Goal: Task Accomplishment & Management: Manage account settings

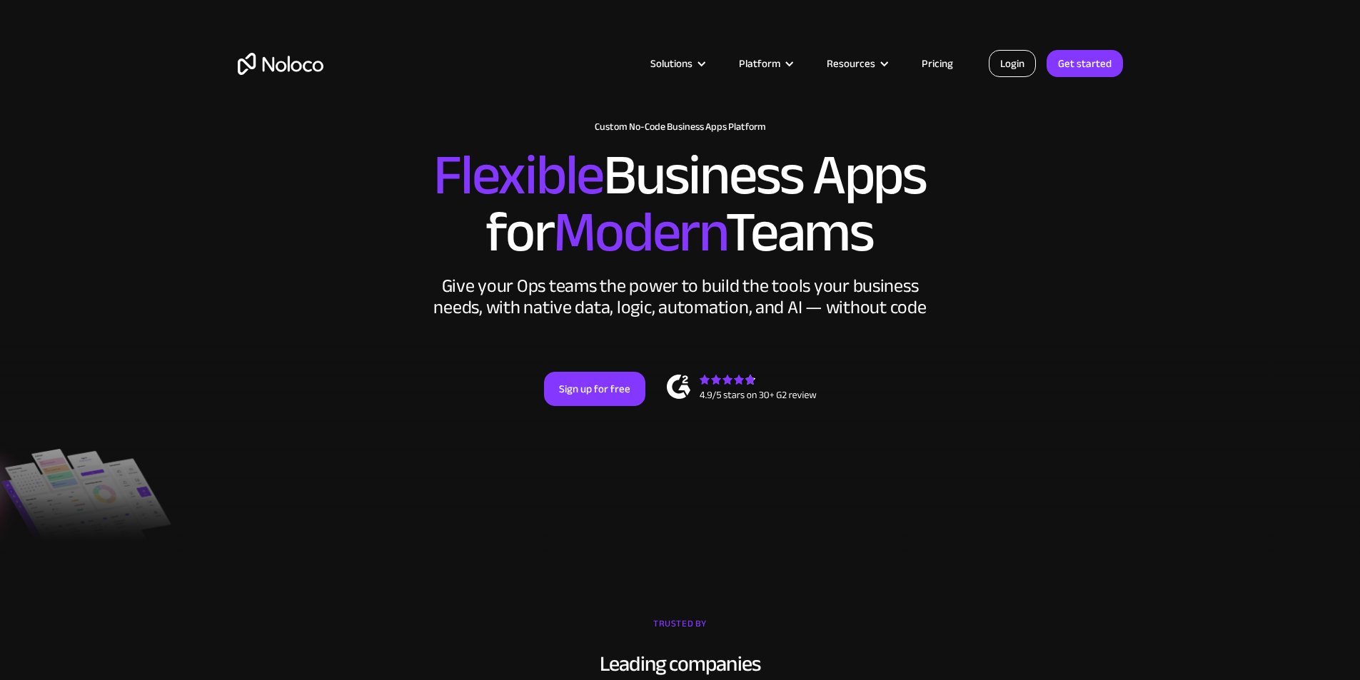
click at [1011, 63] on link "Login" at bounding box center [1012, 63] width 47 height 27
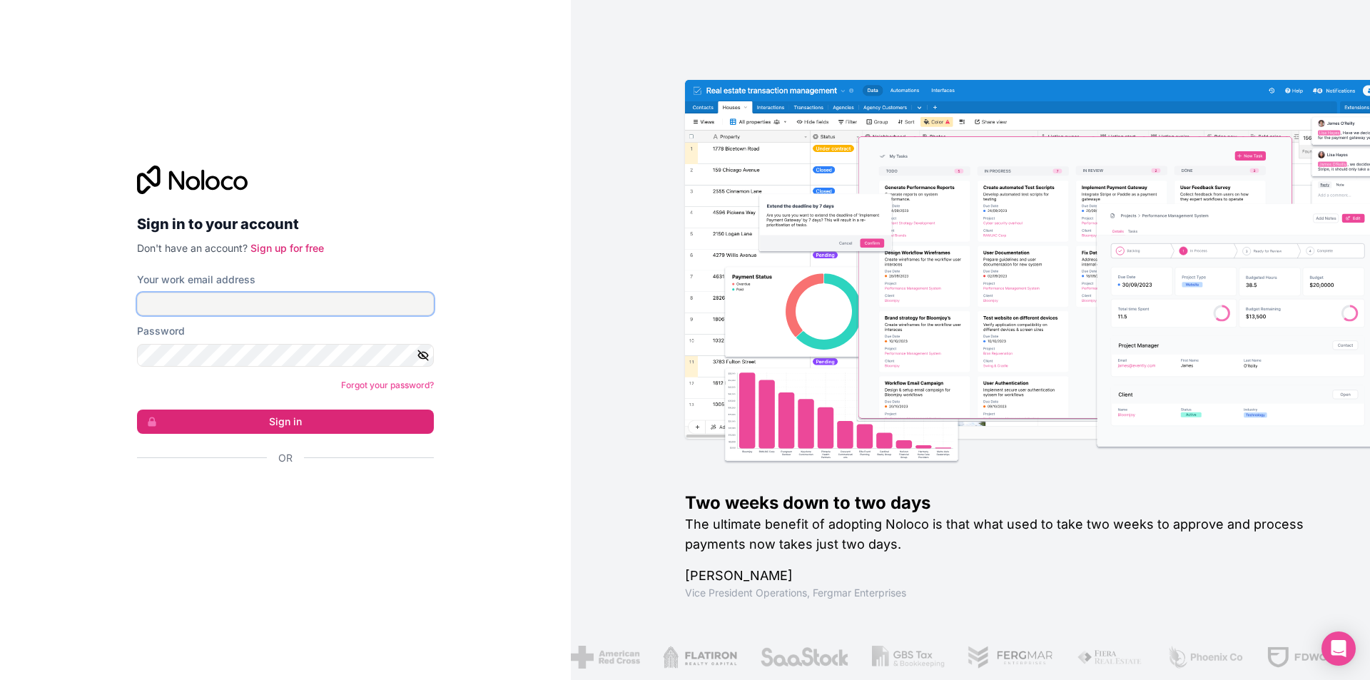
click at [296, 293] on input "Your work email address" at bounding box center [285, 304] width 297 height 23
type input "[EMAIL_ADDRESS][DOMAIN_NAME]"
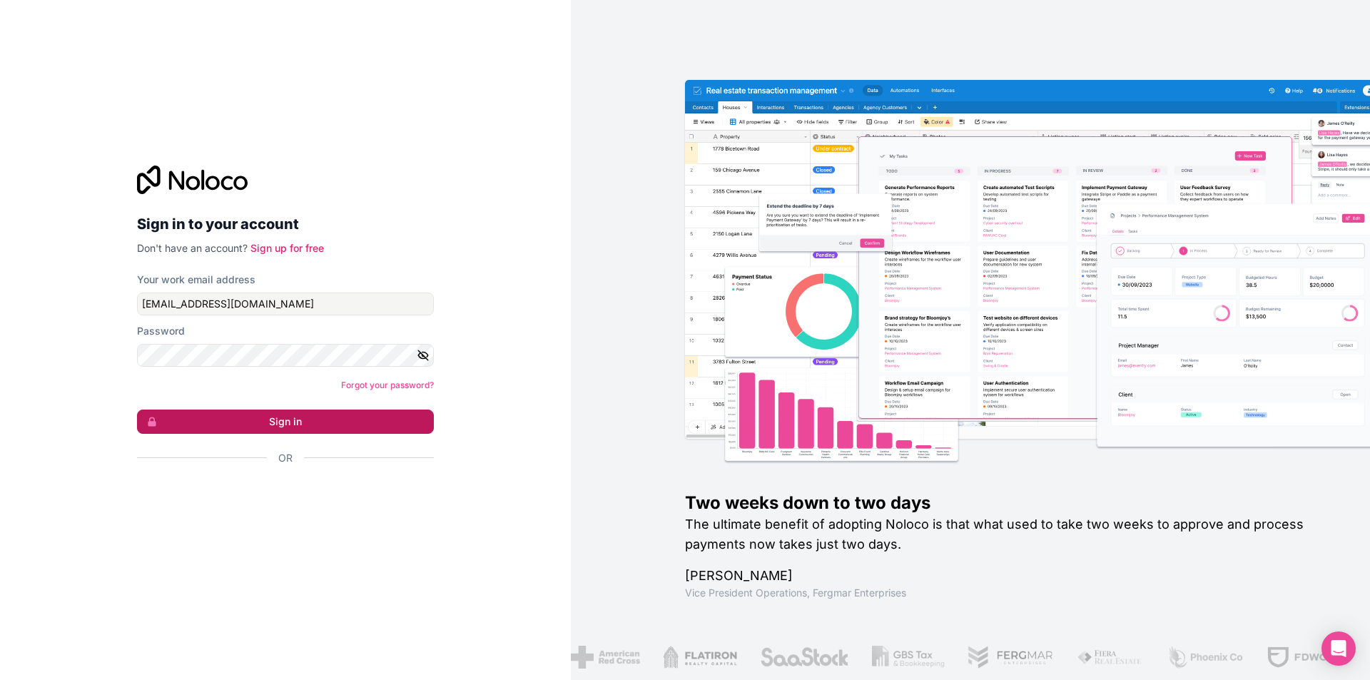
click at [193, 416] on button "Sign in" at bounding box center [285, 422] width 297 height 24
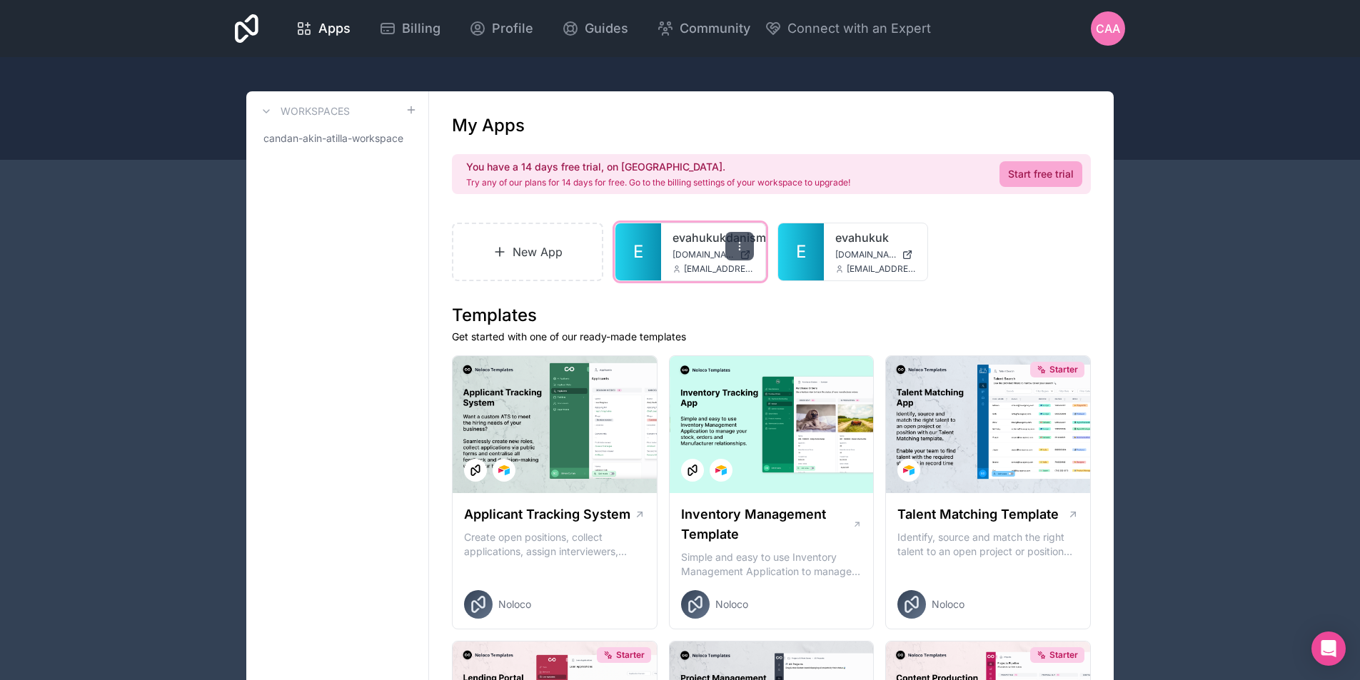
click at [730, 238] on div at bounding box center [739, 246] width 29 height 29
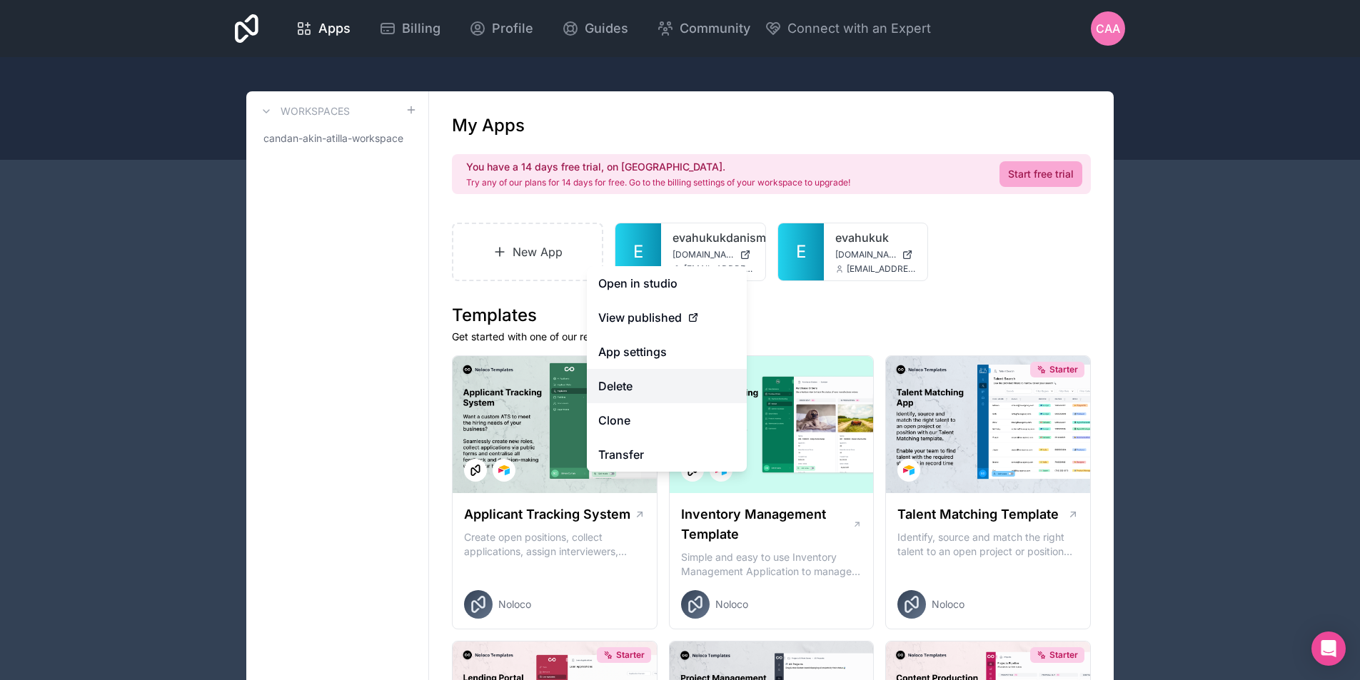
click at [658, 391] on button "Delete" at bounding box center [667, 386] width 160 height 34
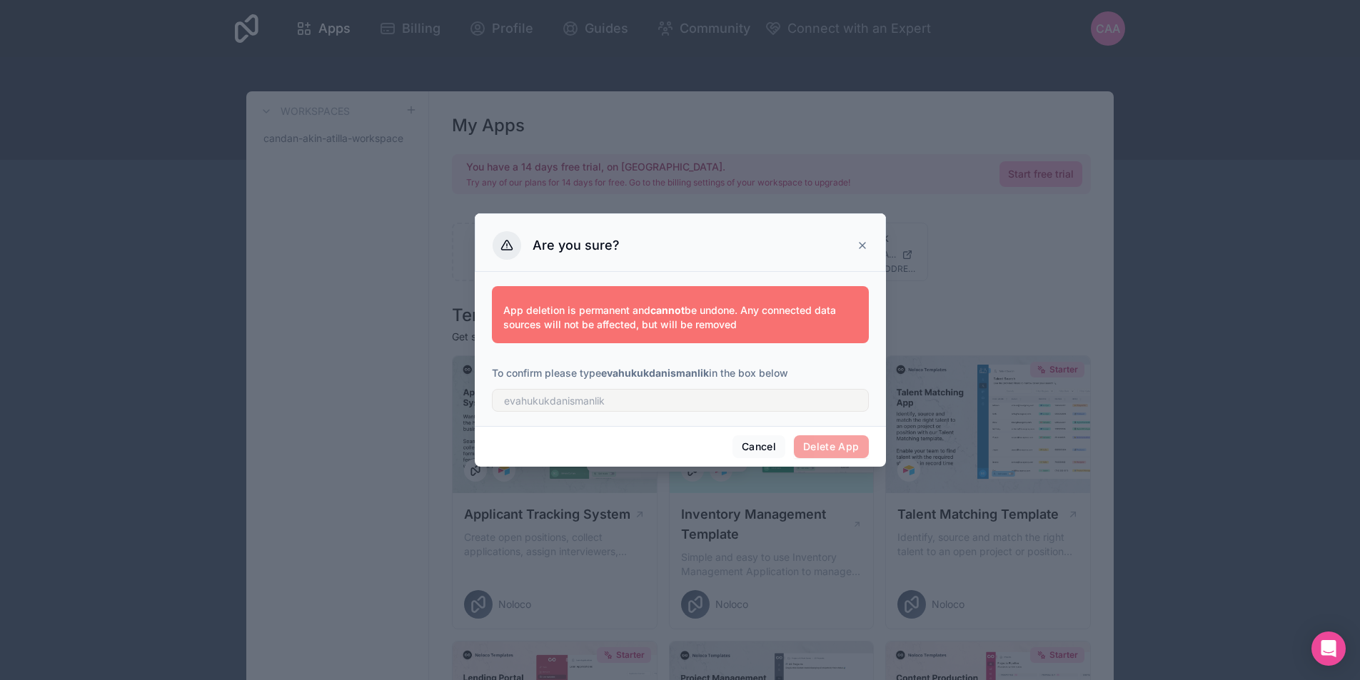
click at [822, 450] on span "Delete App" at bounding box center [831, 446] width 75 height 23
click at [567, 401] on input "text" at bounding box center [680, 400] width 377 height 23
click at [678, 390] on input "text" at bounding box center [680, 400] width 377 height 23
type input "evahukukdanismanlik"
click at [828, 442] on button "Delete App" at bounding box center [831, 446] width 75 height 23
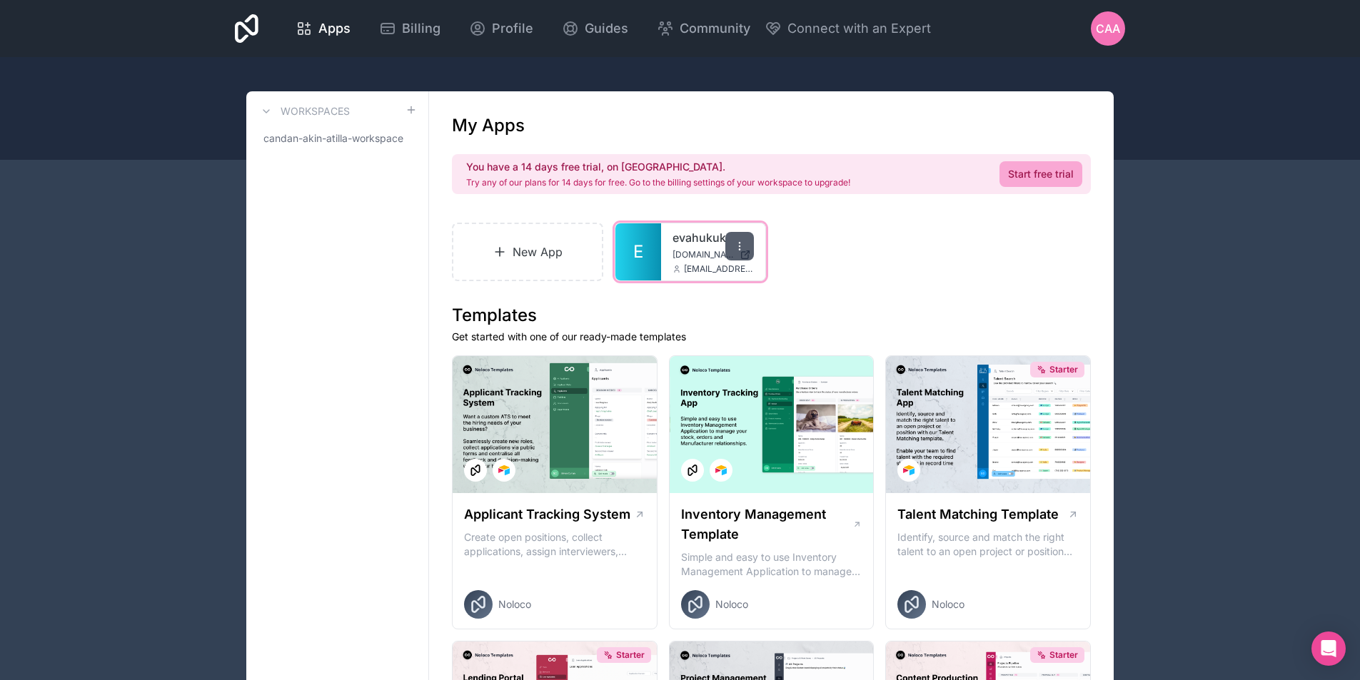
click at [740, 245] on icon at bounding box center [739, 246] width 11 height 11
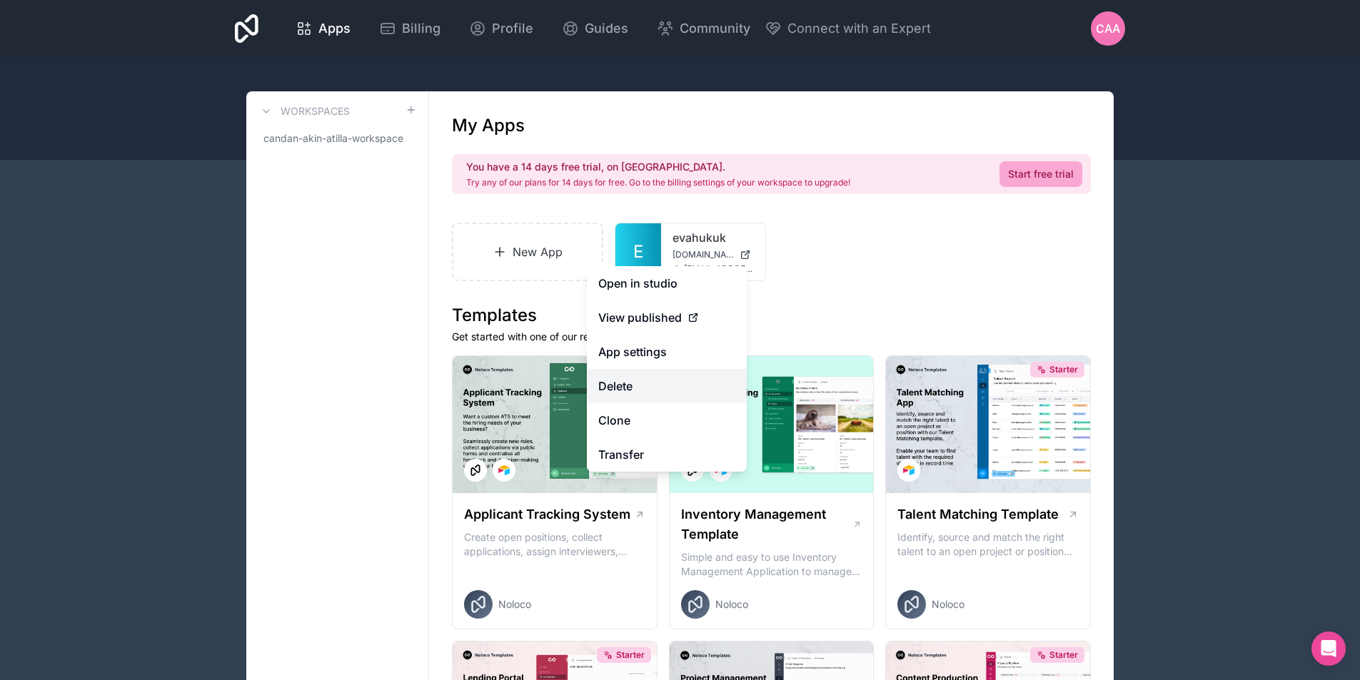
click at [640, 377] on button "Delete" at bounding box center [667, 386] width 160 height 34
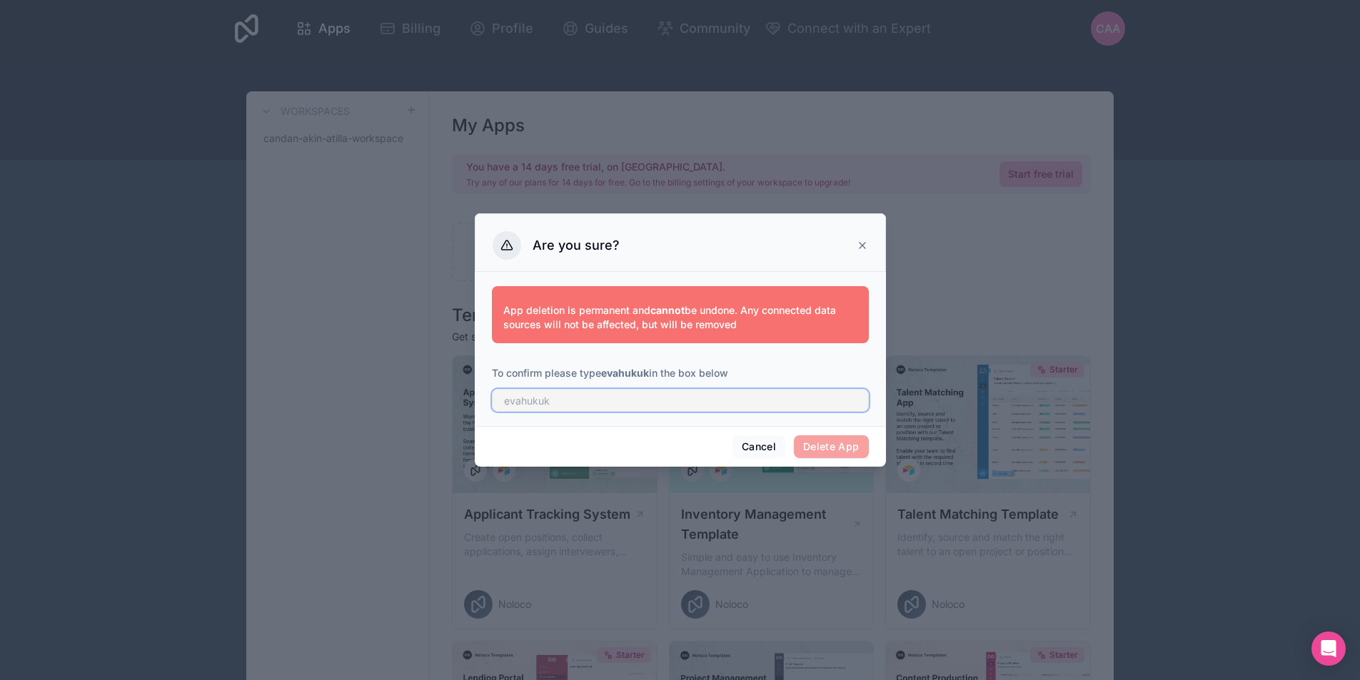
click at [653, 402] on input "text" at bounding box center [680, 400] width 377 height 23
type input "a"
type input "evahukuk"
click at [827, 436] on button "Delete App" at bounding box center [831, 446] width 75 height 23
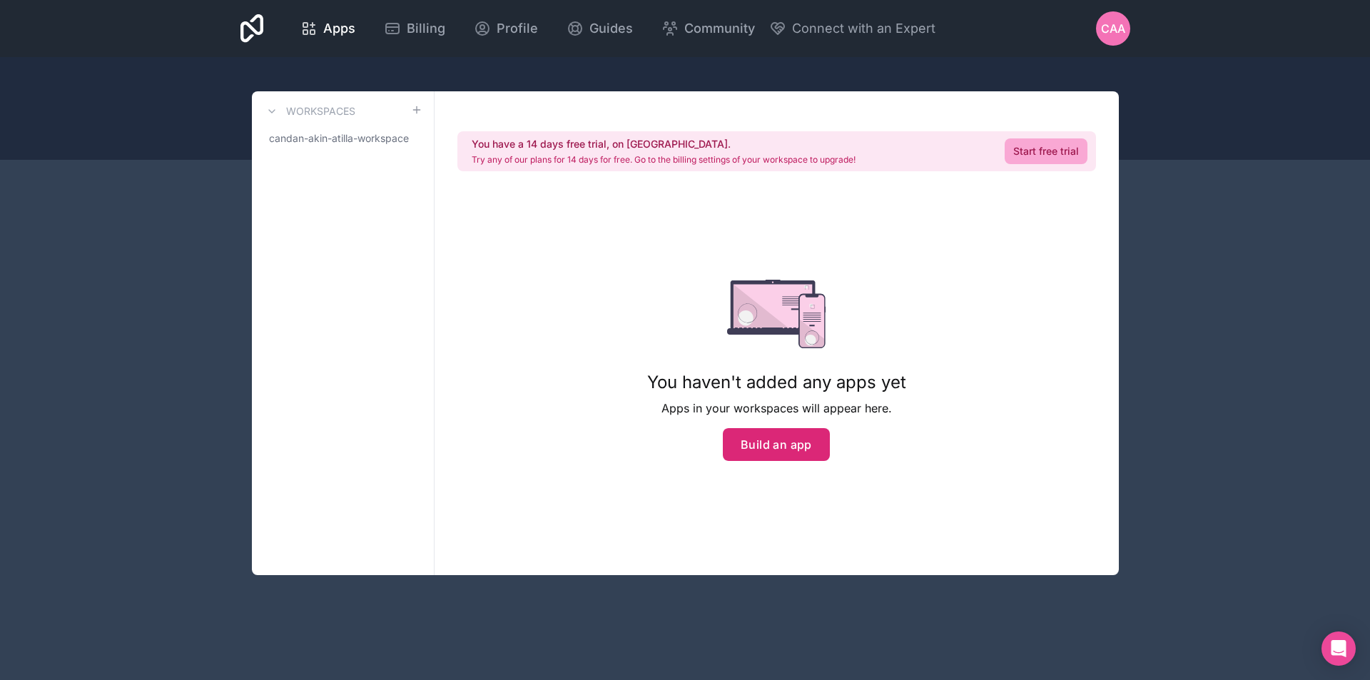
click at [750, 448] on button "Build an app" at bounding box center [776, 444] width 107 height 33
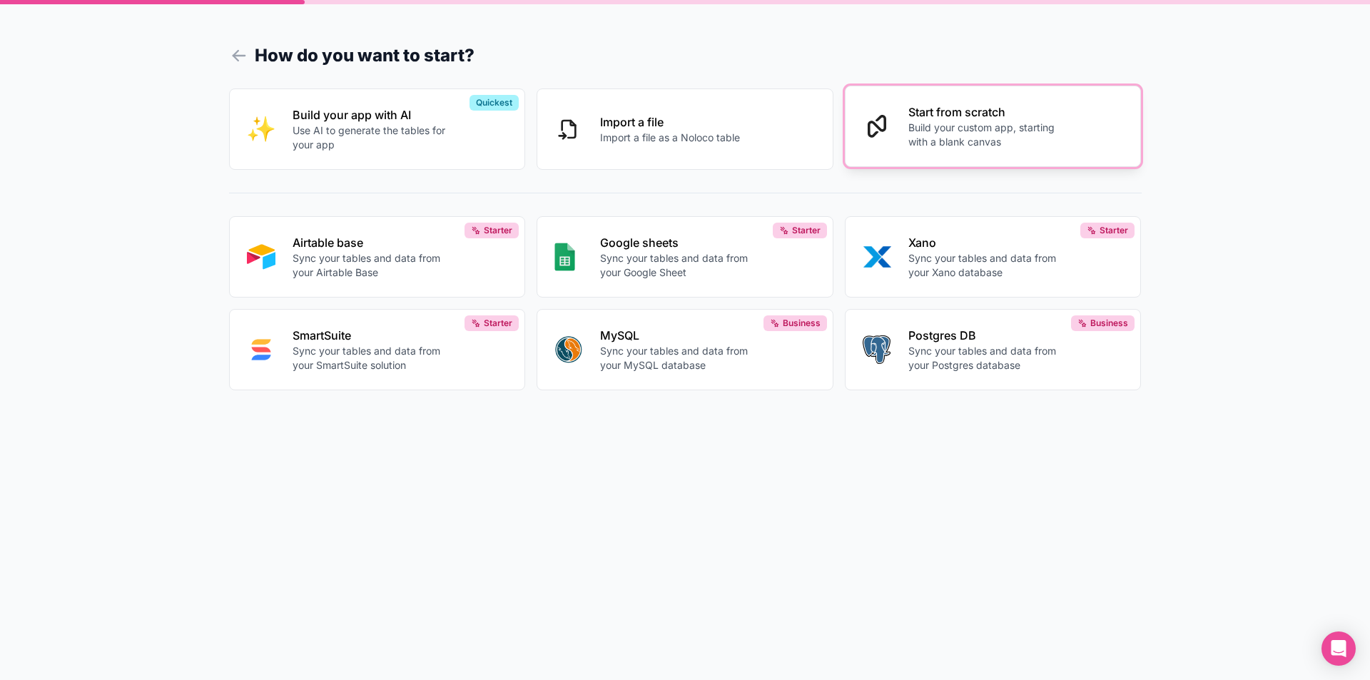
click at [946, 136] on p "Build your custom app, starting with a blank canvas" at bounding box center [988, 135] width 158 height 29
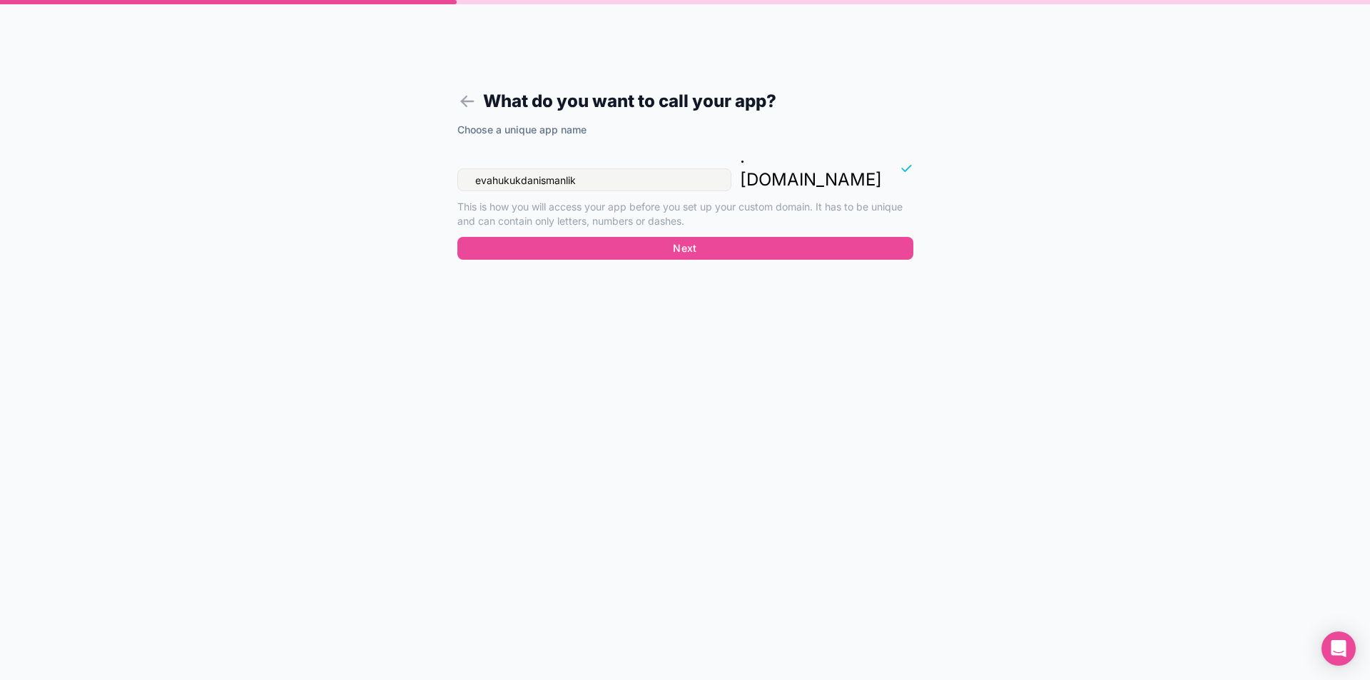
drag, startPoint x: 596, startPoint y: 153, endPoint x: 520, endPoint y: 155, distance: 75.7
click at [520, 168] on input "evahukukdanismanlik" at bounding box center [595, 179] width 274 height 23
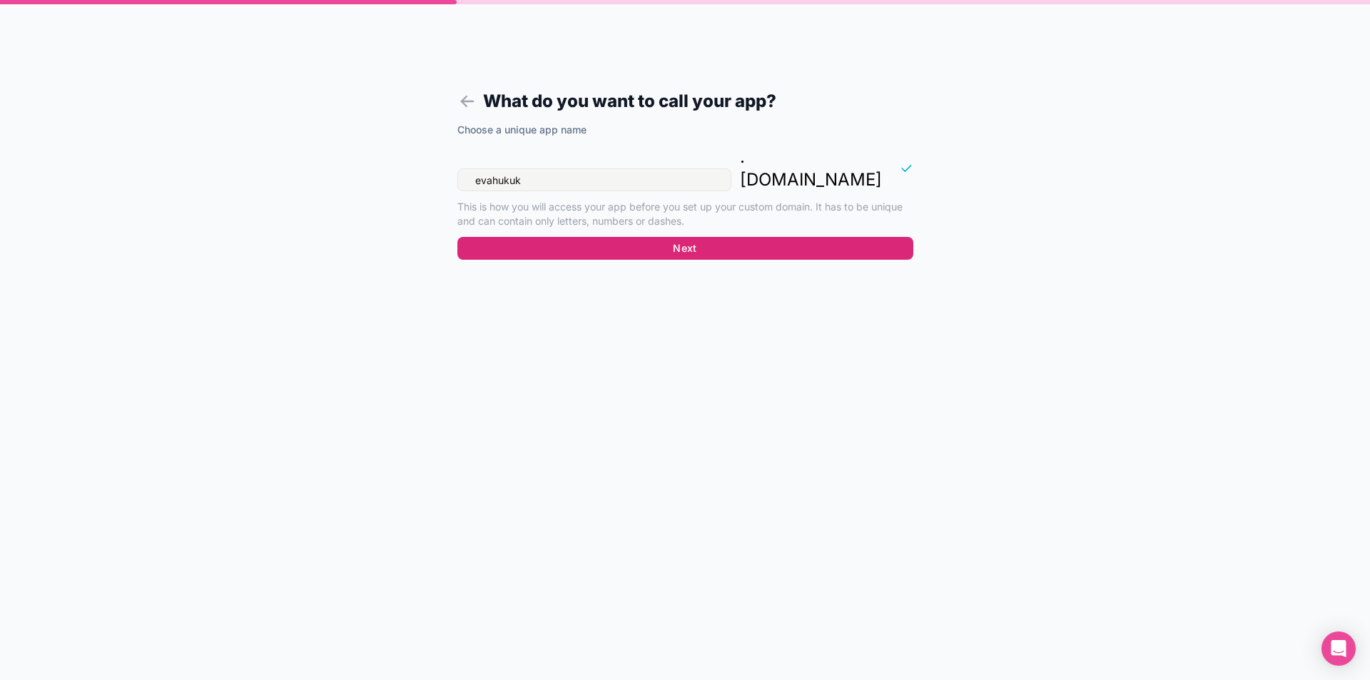
type input "evahukuk"
click at [653, 237] on button "Next" at bounding box center [686, 248] width 456 height 23
click at [695, 237] on button "Next" at bounding box center [686, 248] width 456 height 23
